Goal: Transaction & Acquisition: Purchase product/service

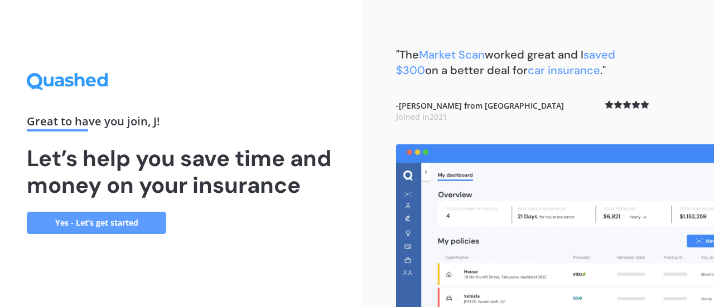
click at [135, 223] on link "Yes - Let’s get started" at bounding box center [96, 223] width 139 height 22
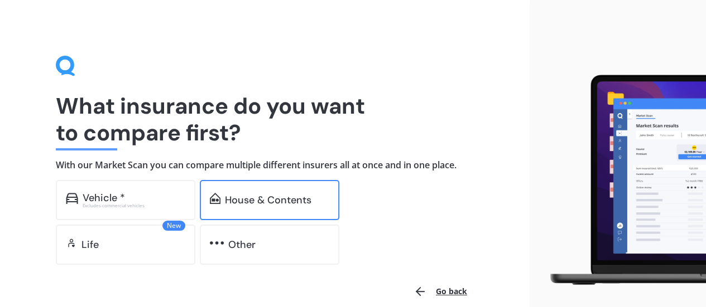
click at [283, 197] on div "House & Contents" at bounding box center [268, 200] width 86 height 11
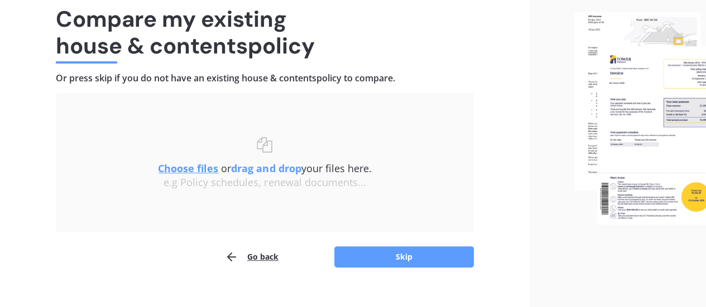
scroll to position [103, 0]
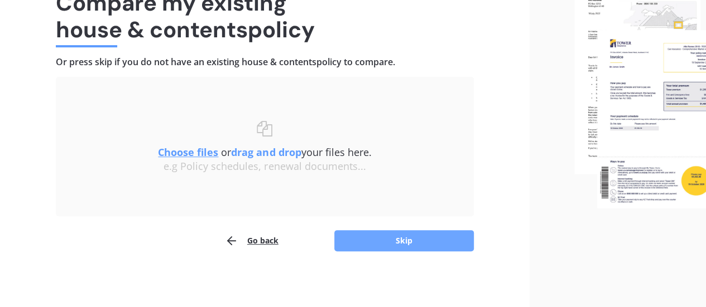
click at [408, 243] on button "Skip" at bounding box center [403, 240] width 139 height 21
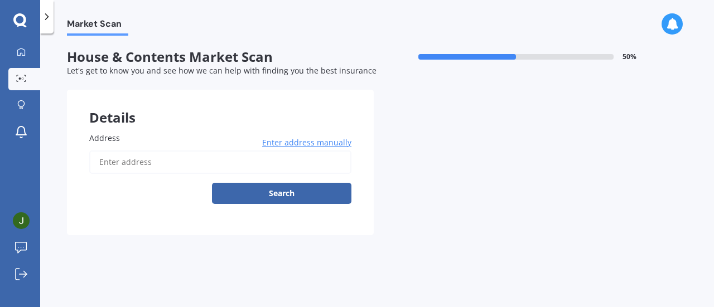
click at [306, 162] on input "Address" at bounding box center [220, 162] width 262 height 23
type input "[STREET_ADDRESS]"
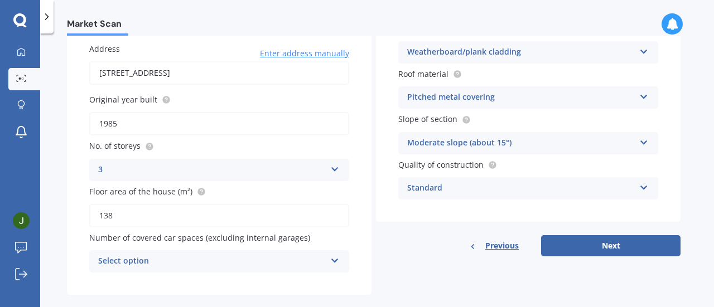
scroll to position [107, 0]
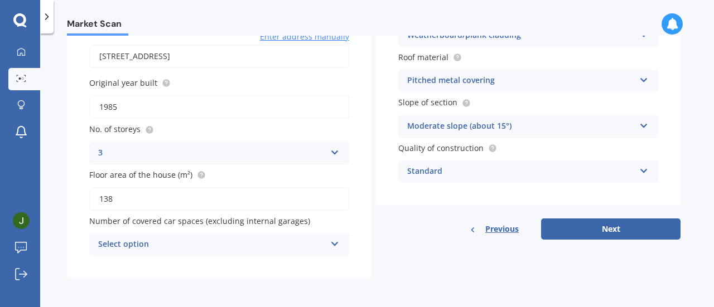
click at [136, 243] on div "Select option" at bounding box center [212, 244] width 228 height 13
click at [144, 268] on div "Address [STREET_ADDRESS] Enter address manually Search Original year built 1985…" at bounding box center [219, 141] width 305 height 274
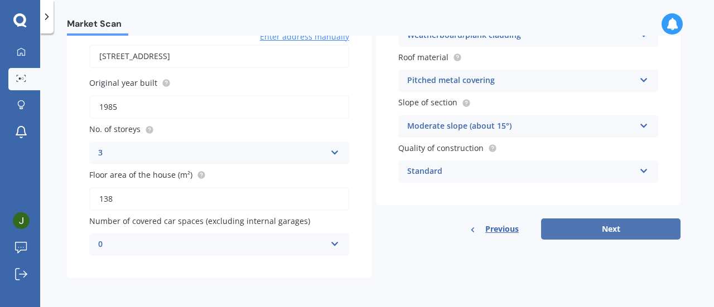
click at [609, 229] on button "Next" at bounding box center [610, 229] width 139 height 21
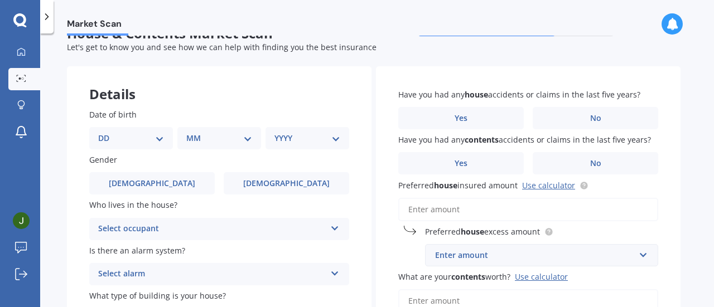
scroll to position [0, 0]
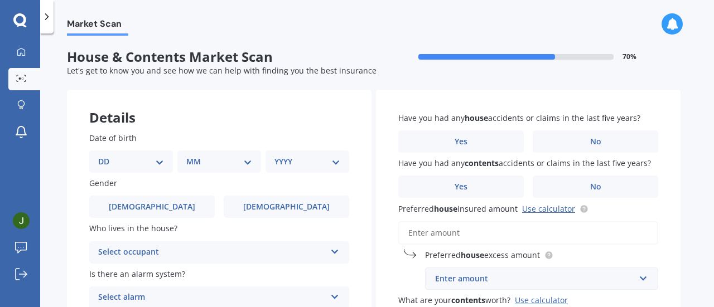
click at [110, 157] on select "DD 01 02 03 04 05 06 07 08 09 10 11 12 13 14 15 16 17 18 19 20 21 22 23 24 25 2…" at bounding box center [131, 162] width 66 height 12
select select "10"
click at [107, 156] on select "DD 01 02 03 04 05 06 07 08 09 10 11 12 13 14 15 16 17 18 19 20 21 22 23 24 25 2…" at bounding box center [131, 162] width 66 height 12
click at [214, 162] on select "MM 01 02 03 04 05 06 07 08 09 10 11 12" at bounding box center [221, 162] width 61 height 12
select select "11"
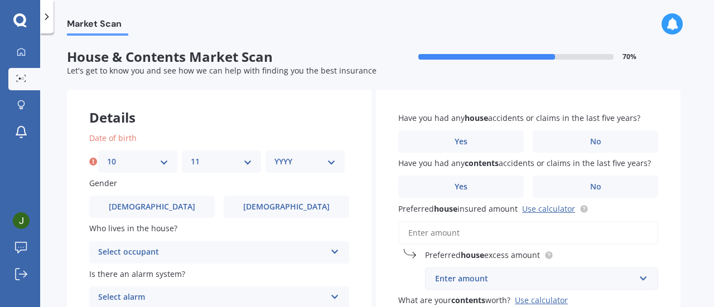
click at [191, 156] on select "MM 01 02 03 04 05 06 07 08 09 10 11 12" at bounding box center [221, 162] width 61 height 12
click at [308, 161] on select "YYYY 2009 2008 2007 2006 2005 2004 2003 2002 2001 2000 1999 1998 1997 1996 1995…" at bounding box center [304, 162] width 61 height 12
select select "1978"
click at [274, 156] on select "YYYY 2009 2008 2007 2006 2005 2004 2003 2002 2001 2000 1999 1998 1997 1996 1995…" at bounding box center [304, 162] width 61 height 12
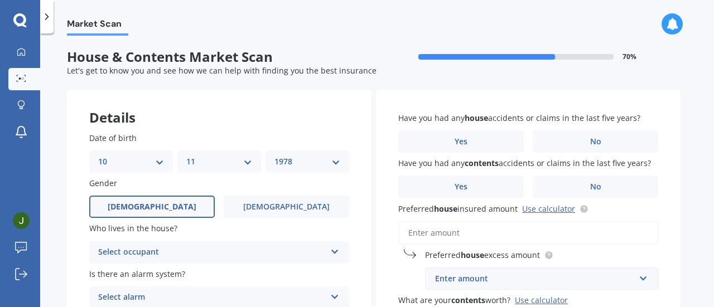
click at [131, 202] on label "[DEMOGRAPHIC_DATA]" at bounding box center [152, 207] width 126 height 22
click at [0, 0] on input "[DEMOGRAPHIC_DATA]" at bounding box center [0, 0] width 0 height 0
drag, startPoint x: 155, startPoint y: 250, endPoint x: 177, endPoint y: 224, distance: 34.9
click at [155, 250] on div "Select occupant" at bounding box center [212, 252] width 228 height 13
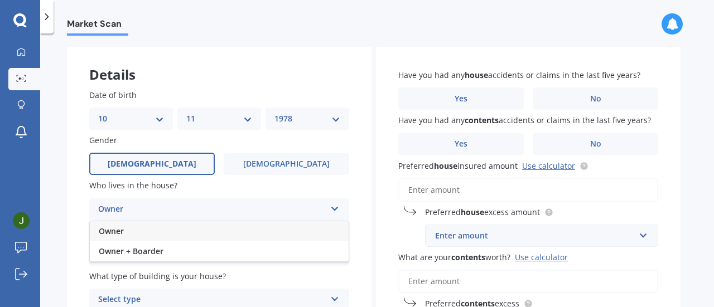
scroll to position [112, 0]
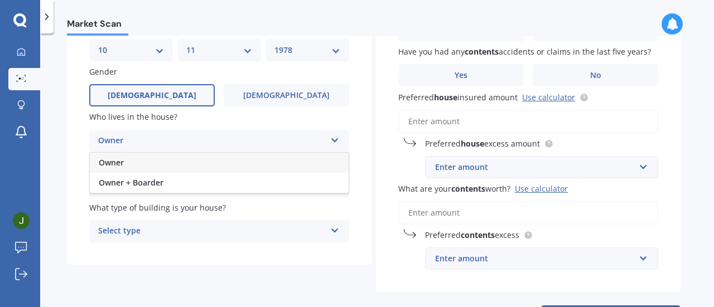
click at [129, 159] on div "Owner" at bounding box center [219, 163] width 259 height 20
click at [144, 187] on div "Select alarm" at bounding box center [212, 186] width 228 height 13
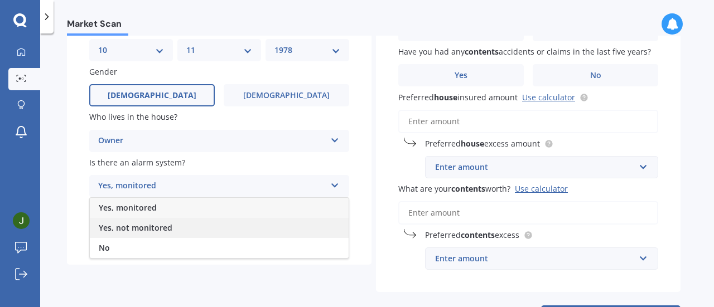
click at [152, 234] on div "Yes, not monitored" at bounding box center [219, 228] width 259 height 20
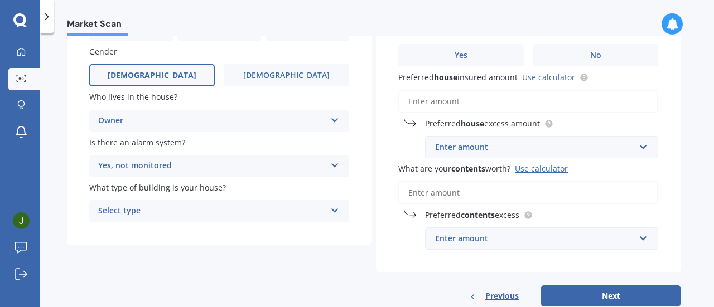
scroll to position [161, 0]
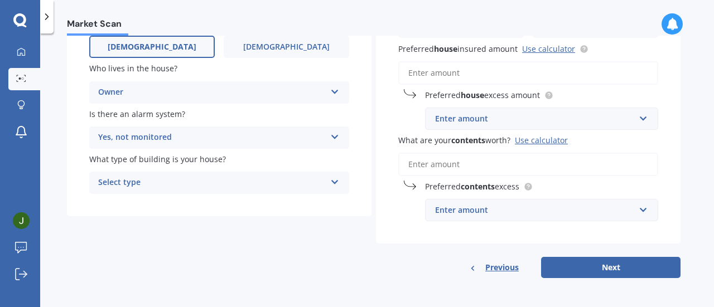
click at [123, 179] on div "Select type" at bounding box center [212, 182] width 228 height 13
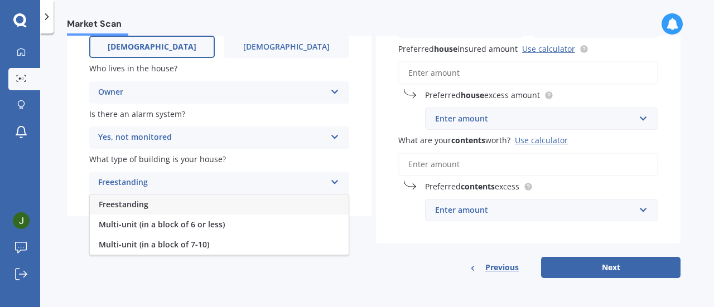
click at [156, 205] on div "Freestanding" at bounding box center [219, 205] width 259 height 20
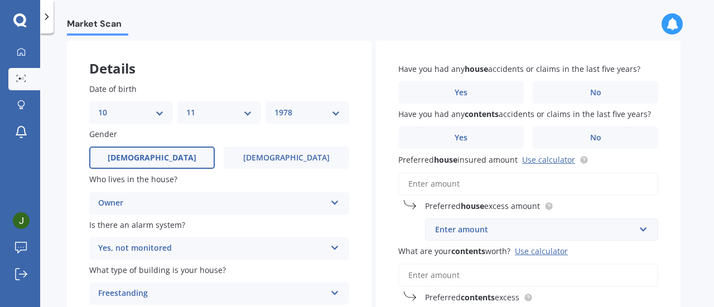
scroll to position [0, 0]
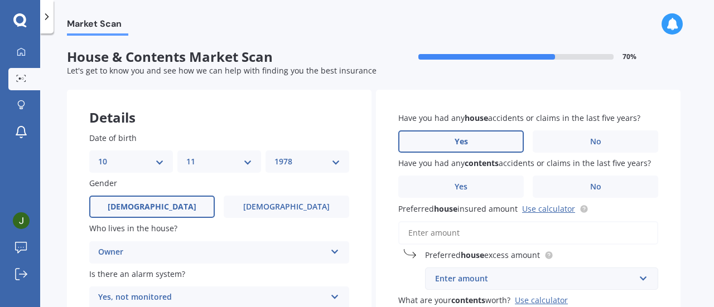
click at [460, 141] on span "Yes" at bounding box center [461, 141] width 13 height 9
click at [0, 0] on input "Yes" at bounding box center [0, 0] width 0 height 0
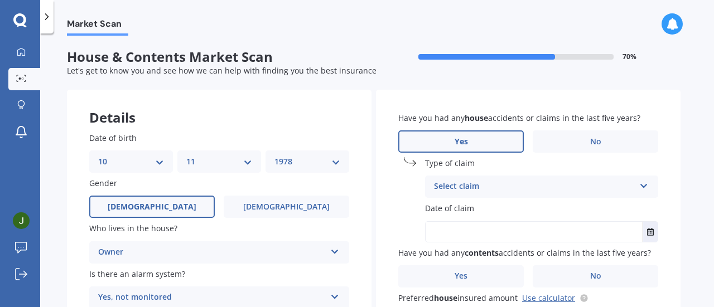
click at [483, 186] on div "Select claim" at bounding box center [534, 186] width 201 height 13
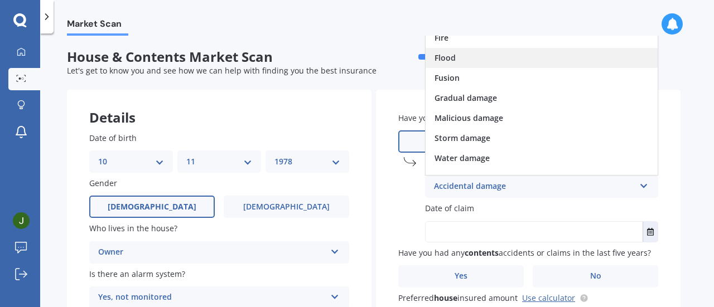
scroll to position [81, 0]
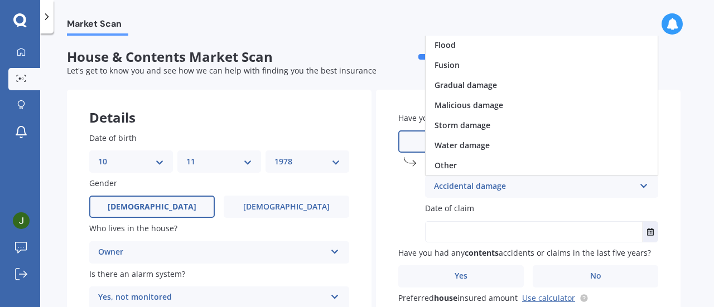
click at [465, 140] on span "Water damage" at bounding box center [462, 145] width 55 height 11
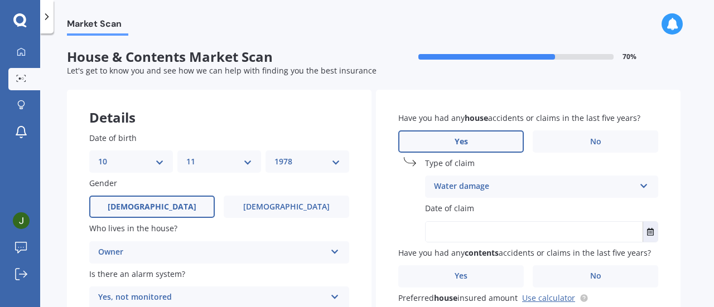
click at [465, 229] on input "text" at bounding box center [534, 232] width 217 height 20
click at [653, 234] on icon "Select date" at bounding box center [650, 232] width 7 height 8
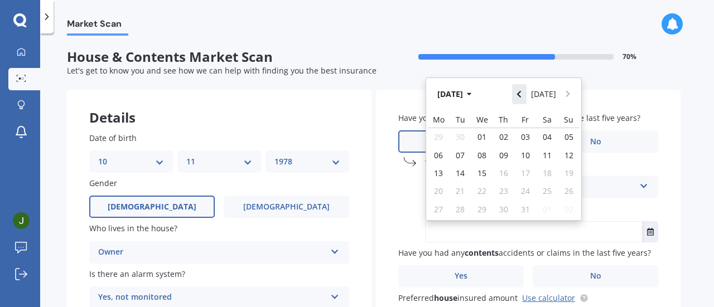
click at [520, 93] on icon "Navigate back" at bounding box center [519, 94] width 5 height 8
click at [519, 93] on icon "Navigate back" at bounding box center [519, 94] width 5 height 8
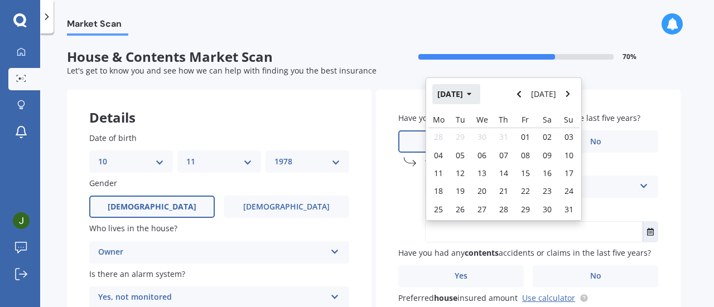
click at [470, 98] on button "[DATE]" at bounding box center [456, 94] width 48 height 20
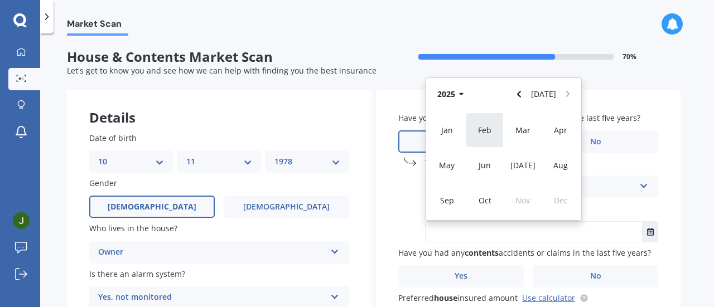
click at [480, 127] on span "Feb" at bounding box center [484, 130] width 13 height 11
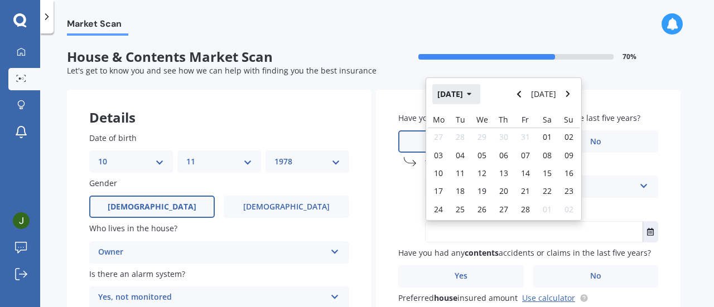
click at [470, 96] on button "[DATE]" at bounding box center [456, 94] width 48 height 20
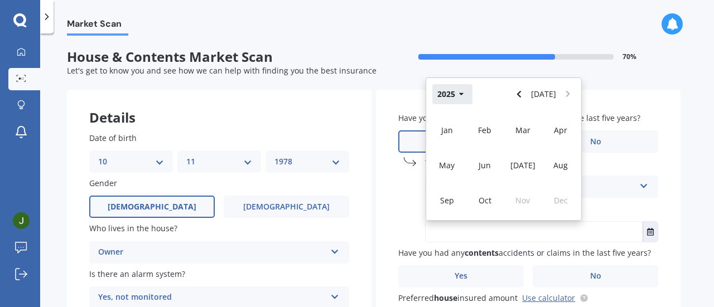
click at [451, 93] on button "2025" at bounding box center [452, 94] width 40 height 20
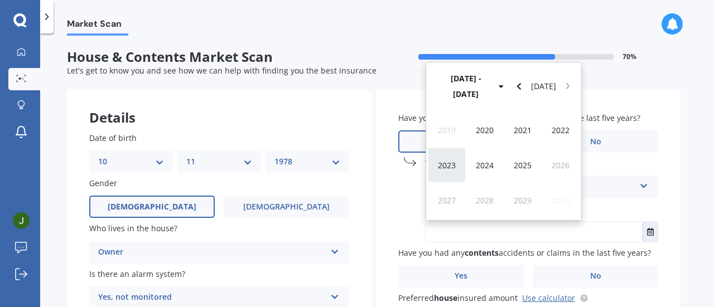
click at [451, 165] on span "2023" at bounding box center [447, 165] width 18 height 11
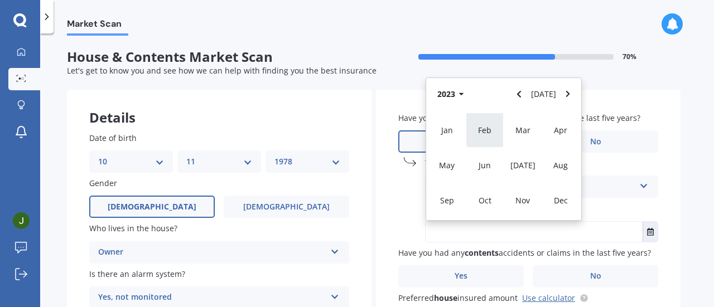
click at [488, 127] on span "Feb" at bounding box center [484, 130] width 13 height 11
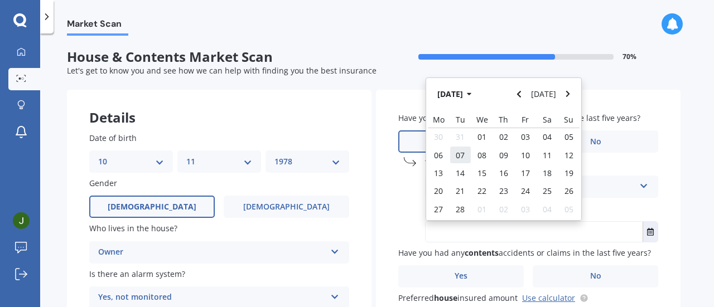
click at [461, 156] on span "07" at bounding box center [460, 155] width 9 height 11
type input "[DATE]"
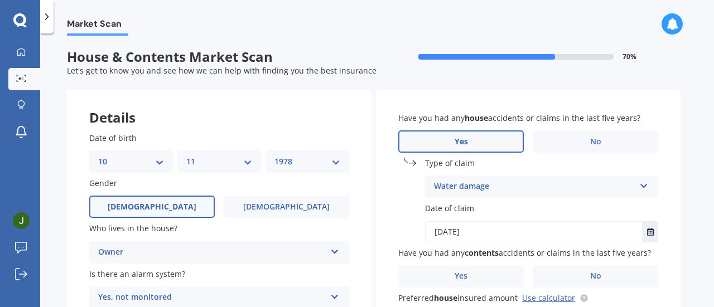
scroll to position [56, 0]
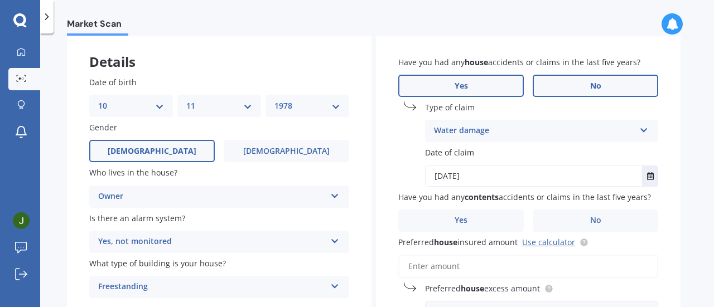
drag, startPoint x: 591, startPoint y: 85, endPoint x: 587, endPoint y: 90, distance: 6.7
click at [591, 85] on span "No" at bounding box center [595, 85] width 11 height 9
click at [0, 0] on input "No" at bounding box center [0, 0] width 0 height 0
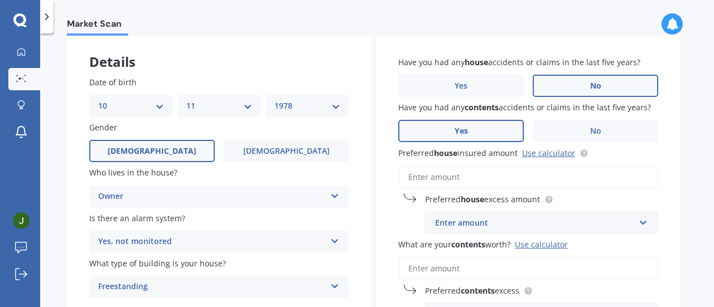
click at [469, 134] on label "Yes" at bounding box center [461, 131] width 126 height 22
click at [0, 0] on input "Yes" at bounding box center [0, 0] width 0 height 0
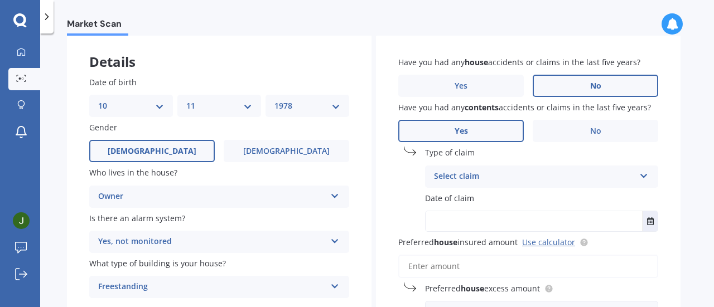
click at [475, 176] on div "Select claim" at bounding box center [534, 176] width 201 height 13
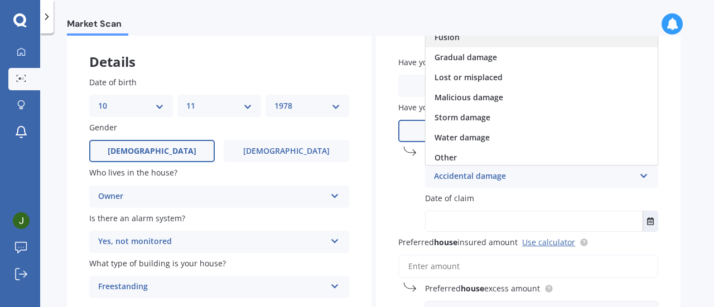
scroll to position [81, 0]
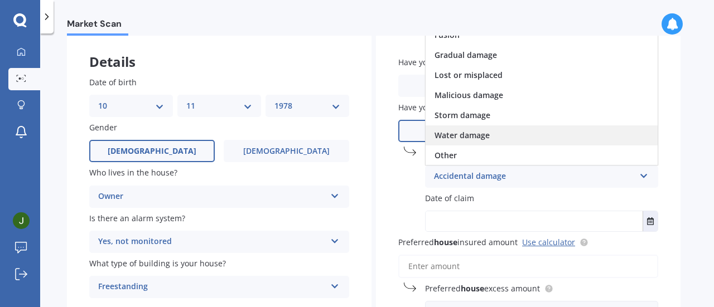
click at [480, 133] on span "Water damage" at bounding box center [462, 135] width 55 height 11
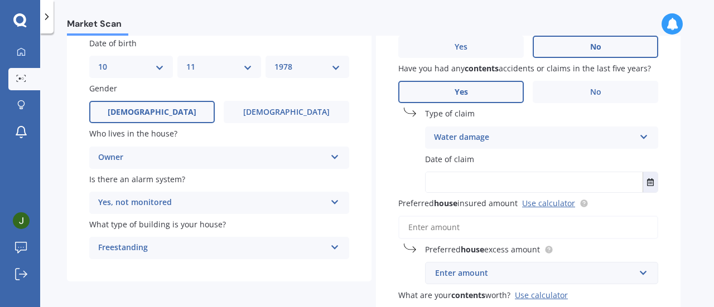
scroll to position [103, 0]
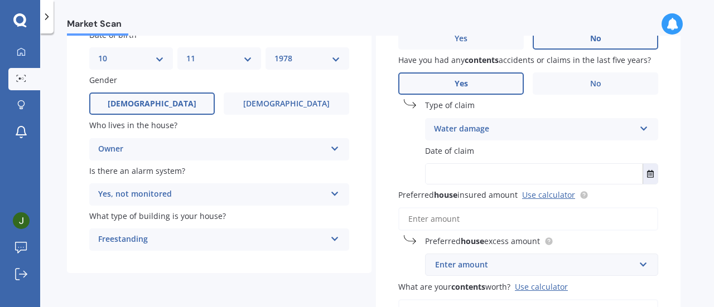
click at [474, 177] on input "text" at bounding box center [534, 174] width 217 height 20
click at [648, 170] on icon "Select date" at bounding box center [650, 174] width 7 height 8
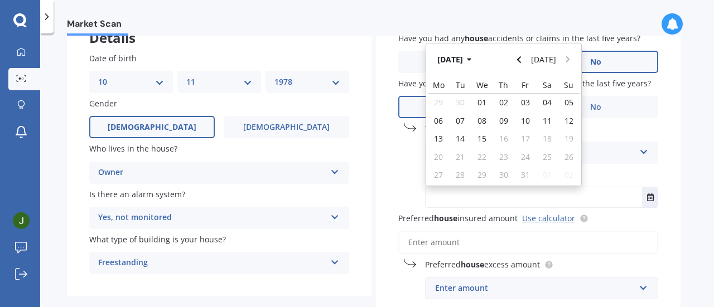
scroll to position [47, 0]
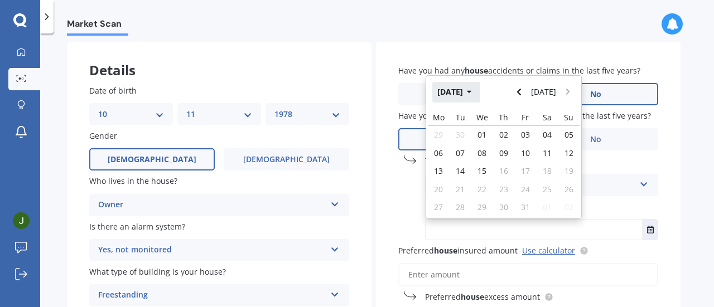
click at [456, 94] on button "[DATE]" at bounding box center [456, 92] width 48 height 20
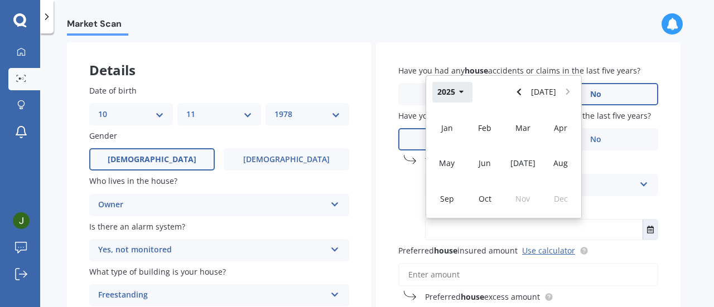
click at [452, 97] on button "2025" at bounding box center [452, 92] width 40 height 20
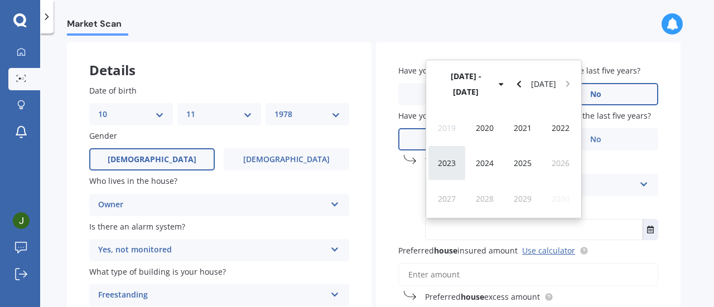
click at [445, 162] on span "2023" at bounding box center [447, 163] width 18 height 11
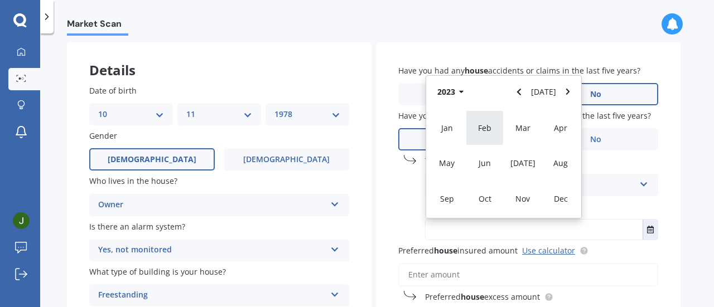
click at [484, 127] on span "Feb" at bounding box center [484, 128] width 13 height 11
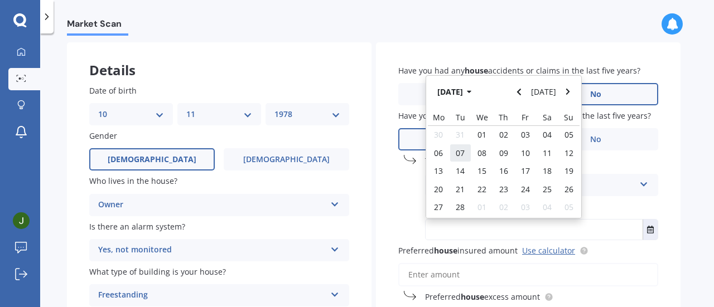
click at [461, 152] on span "07" at bounding box center [460, 153] width 9 height 11
type input "[DATE]"
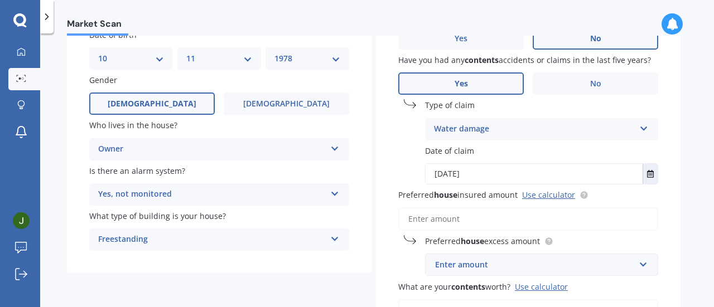
scroll to position [159, 0]
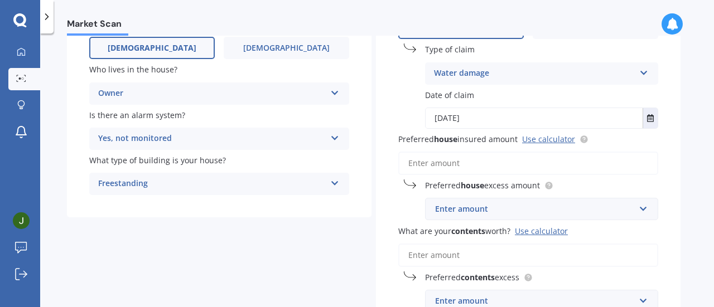
click at [493, 163] on input "Preferred house insured amount Use calculator" at bounding box center [528, 163] width 260 height 23
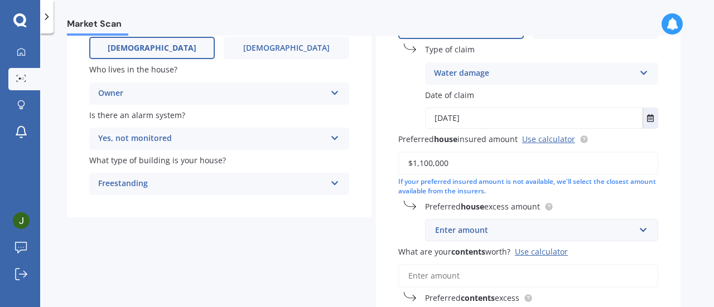
type input "$1,100,000"
click at [603, 200] on div "Have you had any house accidents or claims in the last five years? Yes No Have …" at bounding box center [528, 143] width 305 height 425
click at [482, 233] on div "Enter amount" at bounding box center [535, 230] width 200 height 12
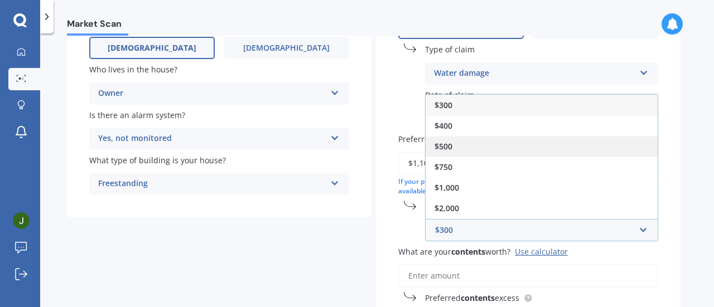
click at [461, 146] on div "$500" at bounding box center [542, 146] width 232 height 21
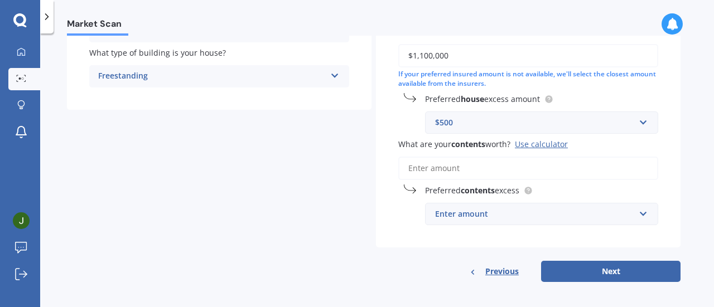
scroll to position [271, 0]
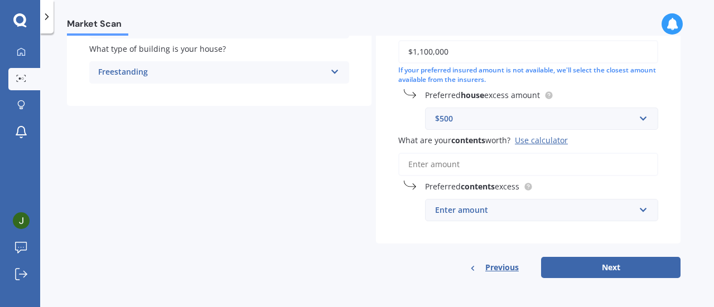
click at [496, 168] on input "What are your contents worth? Use calculator" at bounding box center [528, 164] width 260 height 23
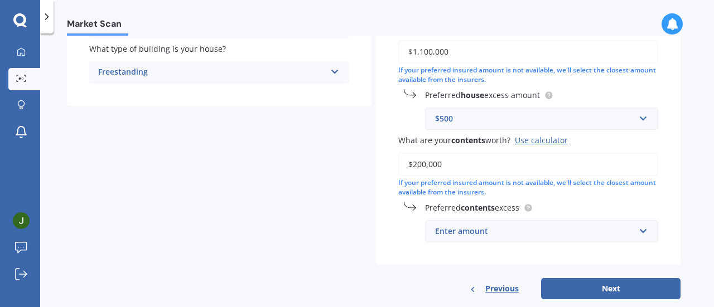
type input "$200,000"
click at [398, 234] on div "Preferred contents excess Enter amount $250 $300 $400 $500 $750 $1,000 $2,000" at bounding box center [528, 222] width 260 height 41
click at [482, 230] on div "Enter amount" at bounding box center [535, 231] width 200 height 12
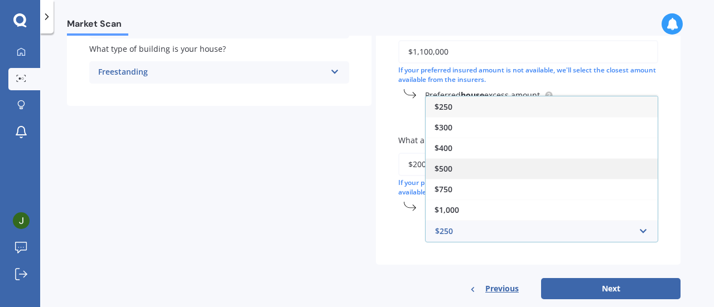
click at [469, 165] on div "$500" at bounding box center [542, 168] width 232 height 21
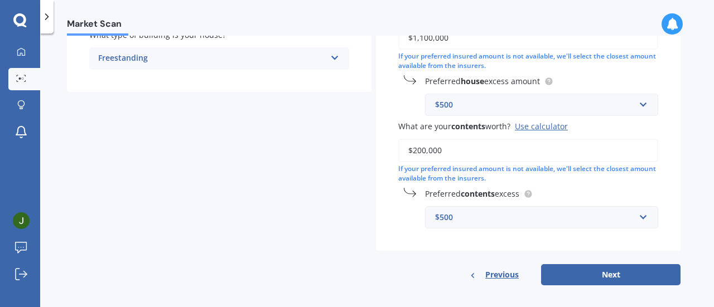
scroll to position [292, 0]
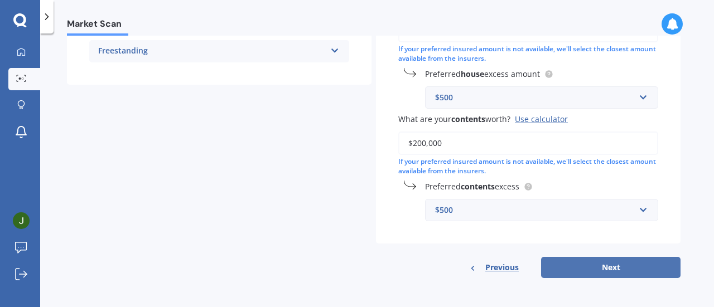
click at [610, 260] on button "Next" at bounding box center [610, 267] width 139 height 21
select select "10"
select select "11"
select select "1978"
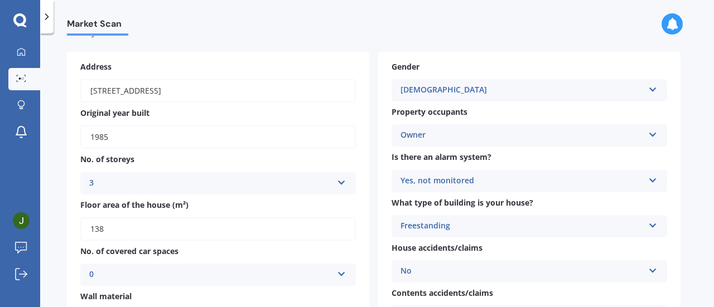
scroll to position [56, 0]
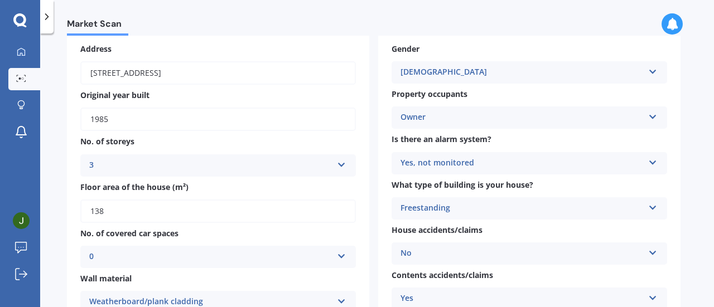
click at [328, 162] on div "3" at bounding box center [210, 165] width 243 height 13
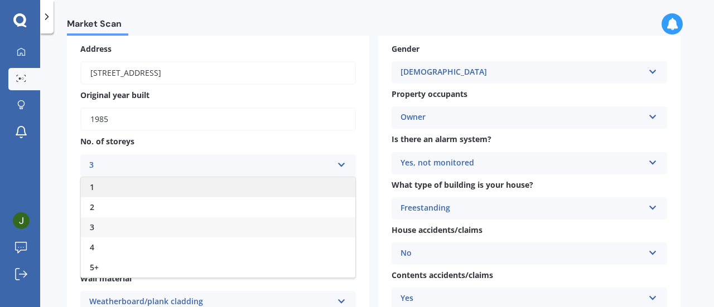
click at [98, 185] on div "1" at bounding box center [218, 187] width 274 height 20
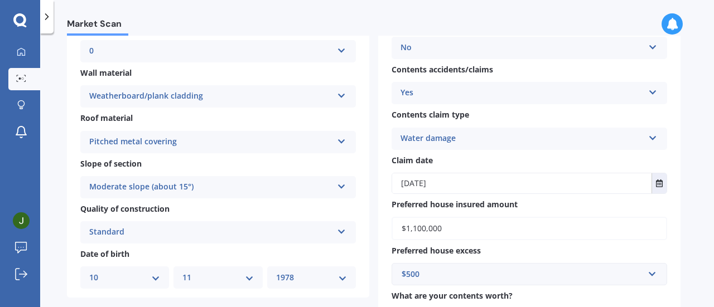
scroll to position [279, 0]
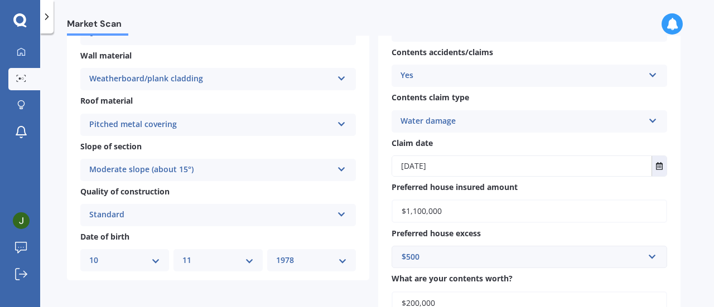
click at [509, 122] on div "Water damage" at bounding box center [521, 121] width 243 height 13
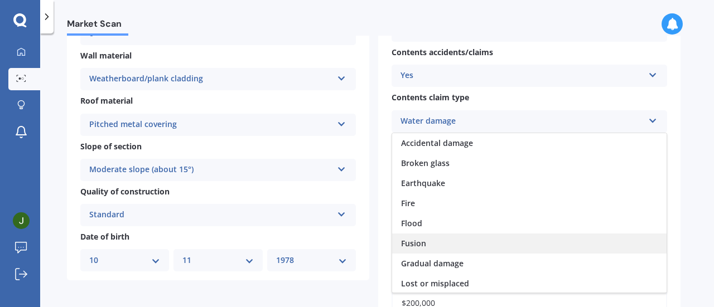
scroll to position [0, 0]
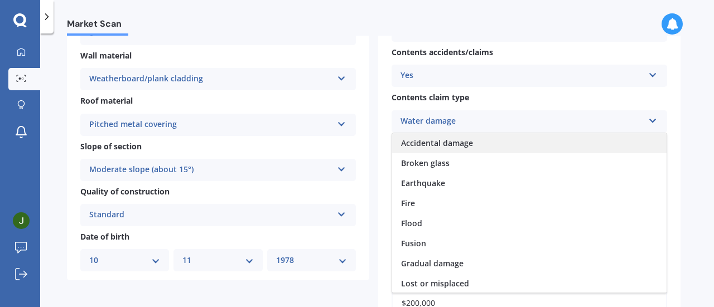
click at [429, 142] on span "Accidental damage" at bounding box center [437, 143] width 72 height 11
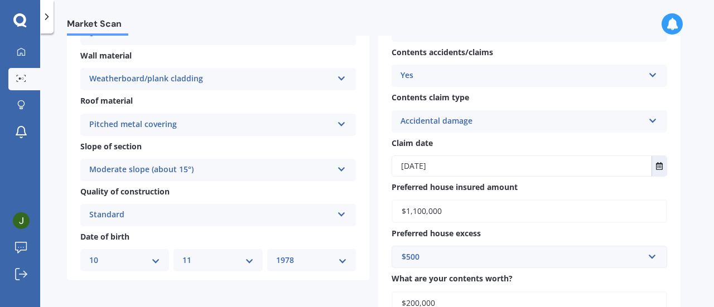
click at [453, 118] on div "Accidental damage" at bounding box center [521, 121] width 243 height 13
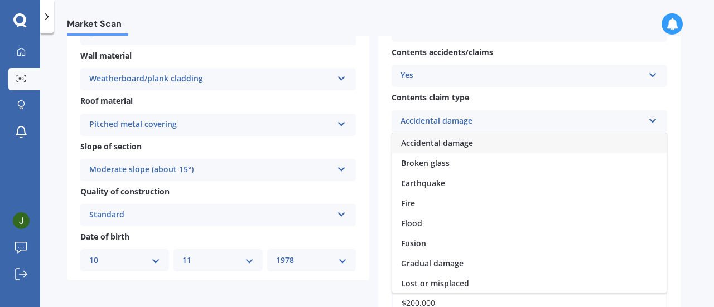
click at [448, 142] on span "Accidental damage" at bounding box center [437, 143] width 72 height 11
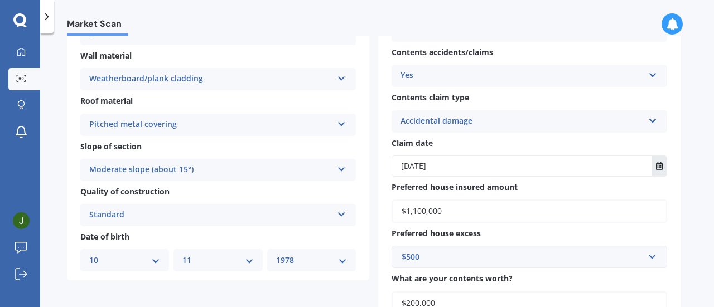
click at [662, 165] on icon "Select date" at bounding box center [659, 166] width 7 height 8
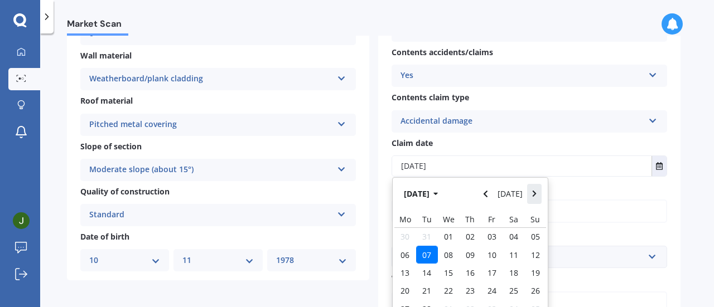
click at [533, 194] on icon "Navigate forward" at bounding box center [534, 194] width 5 height 8
click at [534, 192] on icon "Navigate forward" at bounding box center [534, 194] width 5 height 8
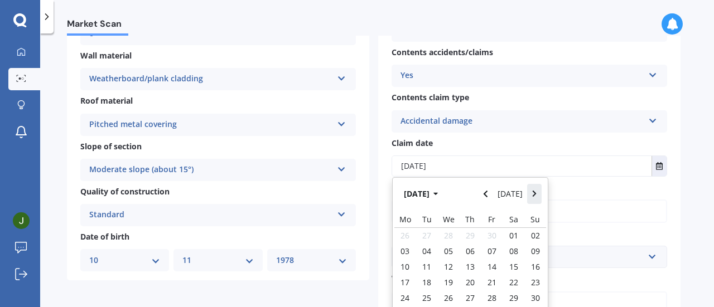
click at [534, 192] on icon "Navigate forward" at bounding box center [534, 194] width 5 height 8
click at [535, 192] on icon "Navigate forward" at bounding box center [534, 194] width 5 height 8
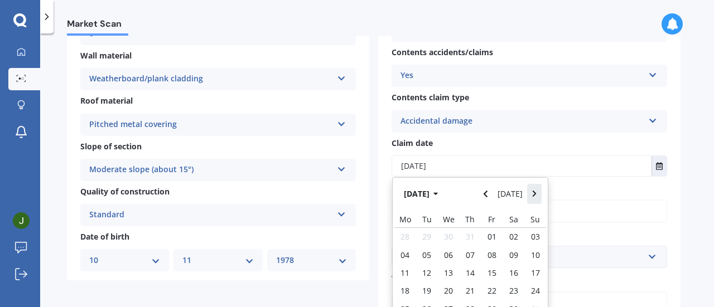
click at [535, 192] on icon "Navigate forward" at bounding box center [534, 194] width 5 height 8
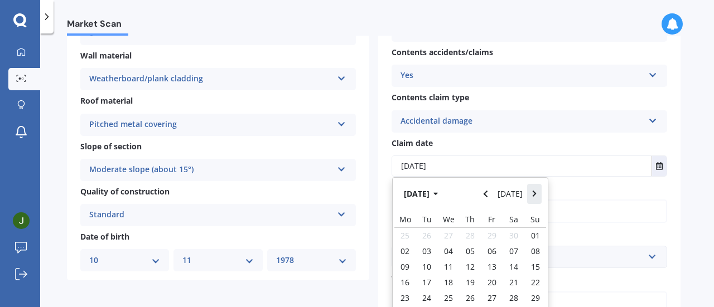
click at [535, 192] on icon "Navigate forward" at bounding box center [534, 194] width 5 height 8
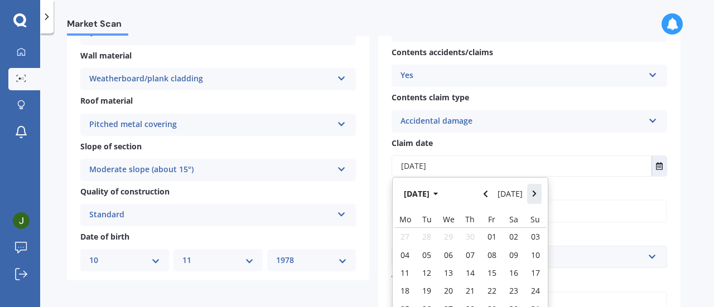
click at [535, 192] on icon "Navigate forward" at bounding box center [534, 194] width 5 height 8
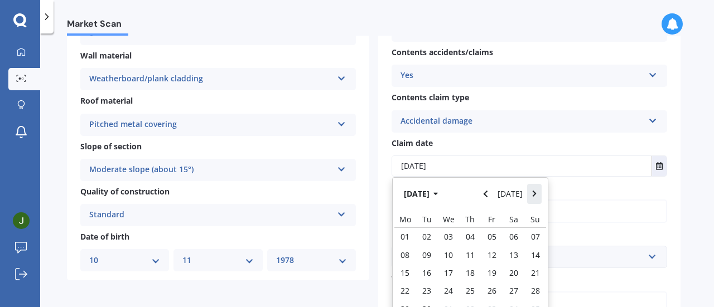
click at [535, 192] on icon "Navigate forward" at bounding box center [534, 194] width 5 height 8
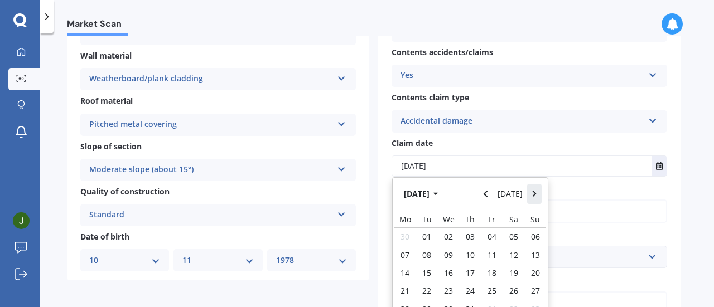
click at [535, 192] on icon "Navigate forward" at bounding box center [534, 194] width 5 height 8
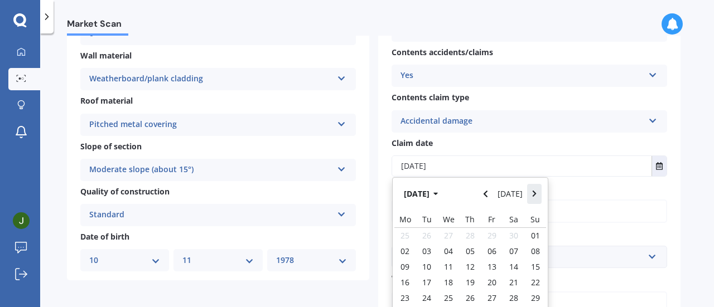
click at [535, 192] on icon "Navigate forward" at bounding box center [534, 194] width 5 height 8
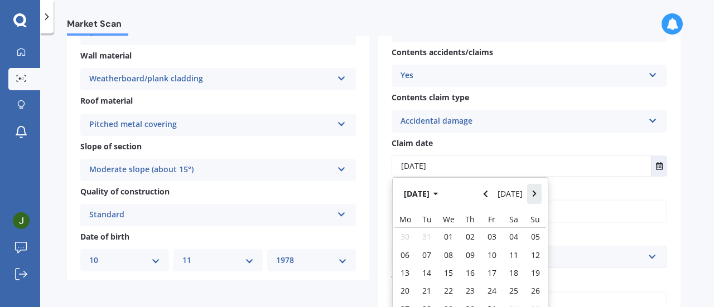
click at [535, 192] on icon "Navigate forward" at bounding box center [534, 194] width 5 height 8
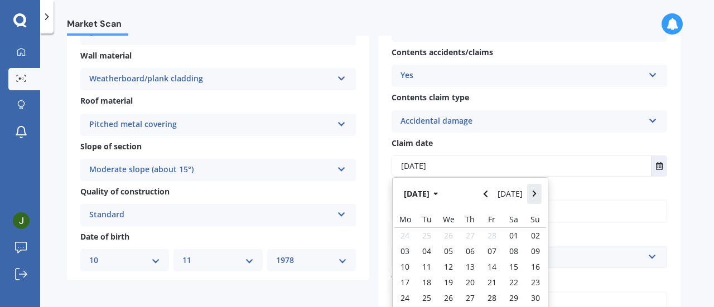
click at [535, 192] on icon "Navigate forward" at bounding box center [534, 194] width 5 height 8
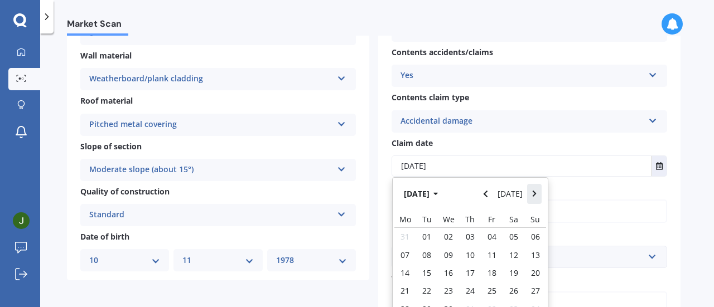
click at [535, 192] on icon "Navigate forward" at bounding box center [534, 194] width 5 height 8
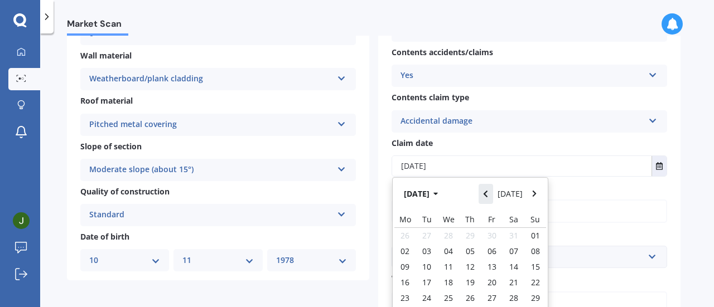
click at [484, 195] on button "Navigate back" at bounding box center [486, 194] width 15 height 20
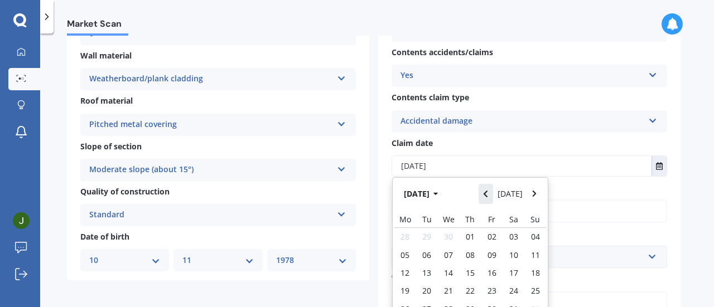
click at [484, 195] on button "Navigate back" at bounding box center [486, 194] width 15 height 20
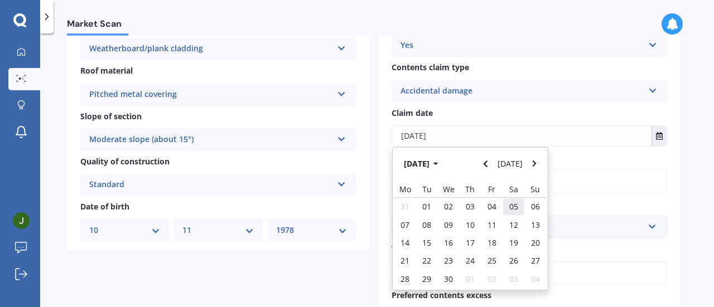
scroll to position [335, 0]
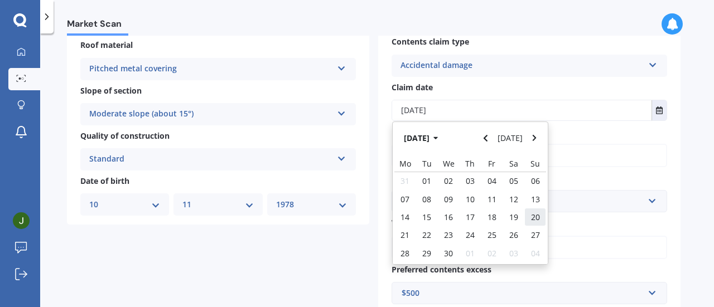
click at [535, 215] on span "20" at bounding box center [535, 217] width 9 height 11
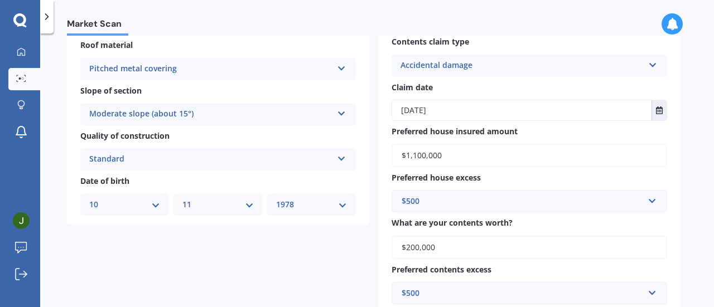
click at [456, 110] on input "[DATE]" at bounding box center [521, 110] width 259 height 20
click at [655, 112] on button "Select date" at bounding box center [658, 110] width 15 height 20
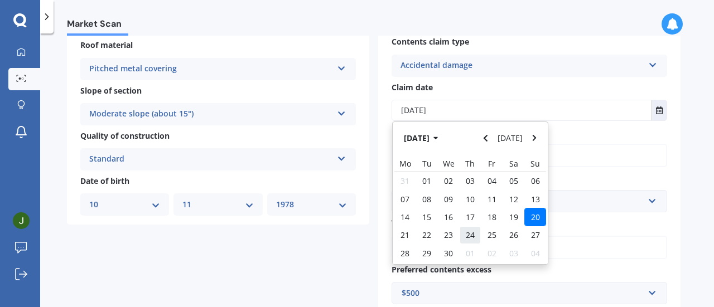
click at [473, 233] on span "24" at bounding box center [470, 235] width 9 height 11
type input "[DATE]"
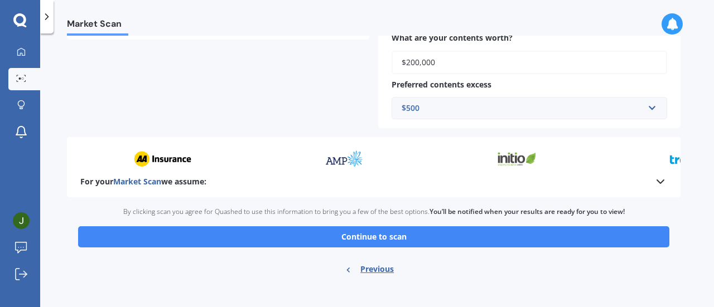
scroll to position [530, 0]
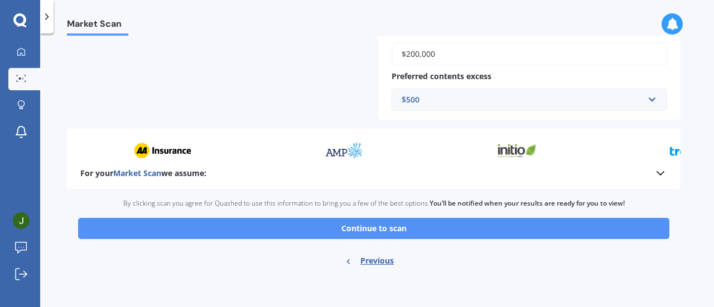
click at [386, 233] on button "Continue to scan" at bounding box center [373, 228] width 591 height 21
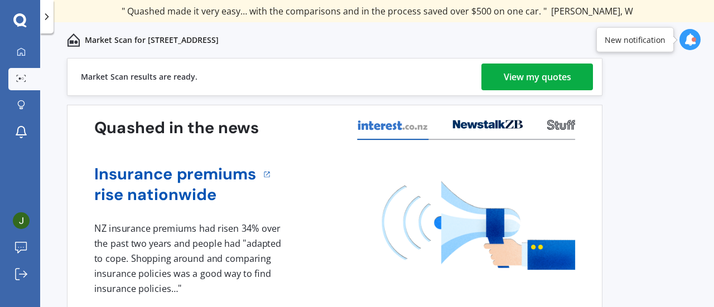
click at [572, 79] on link "View my quotes" at bounding box center [537, 77] width 112 height 27
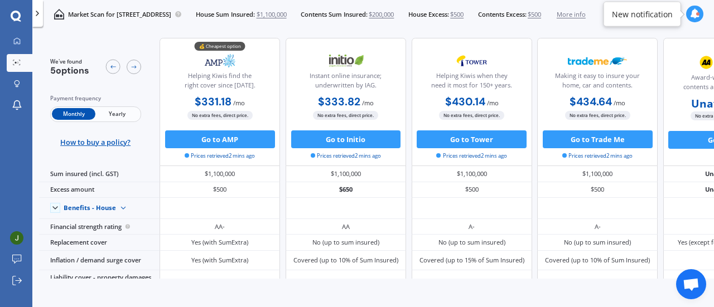
click at [118, 117] on span "Yearly" at bounding box center [117, 114] width 44 height 12
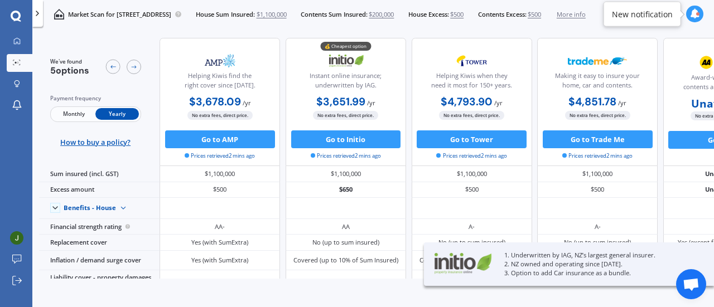
scroll to position [47, 0]
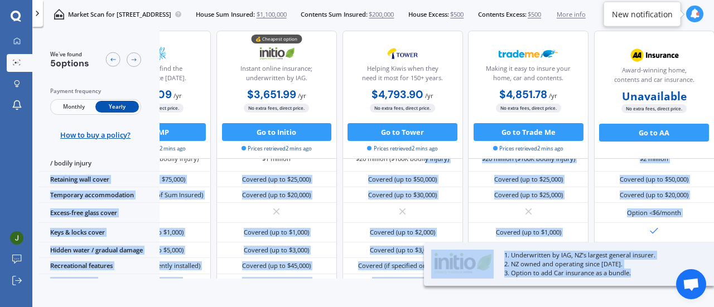
drag, startPoint x: 496, startPoint y: 272, endPoint x: 710, endPoint y: 269, distance: 214.2
click at [710, 269] on div "We've found 5 options Payment frequency Monthly Yearly How to buy a policy? Hel…" at bounding box center [376, 170] width 675 height 278
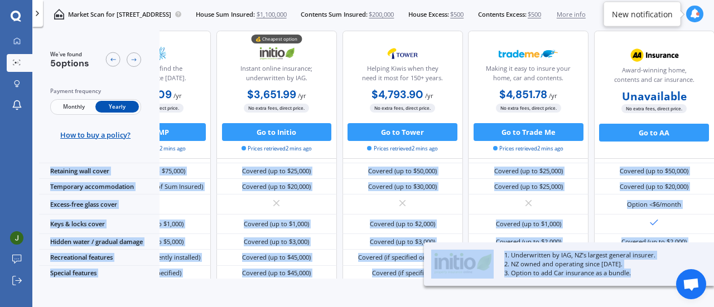
click at [333, 298] on div "We've found 5 options Payment frequency Monthly Yearly How to buy a policy? Hel…" at bounding box center [376, 170] width 675 height 278
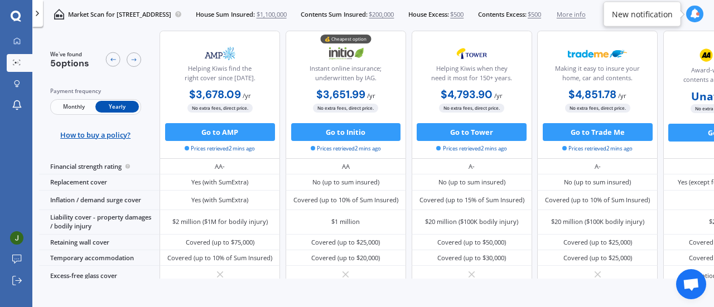
scroll to position [0, 0]
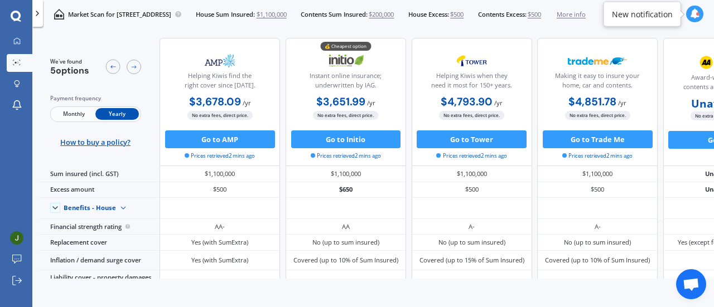
click at [562, 23] on div "Market Scan for [STREET_ADDRESS] House Sum Insured: $1,100,000 Contents Sum Ins…" at bounding box center [314, 14] width 543 height 28
click at [700, 12] on div at bounding box center [694, 14] width 17 height 17
